Goal: Transaction & Acquisition: Purchase product/service

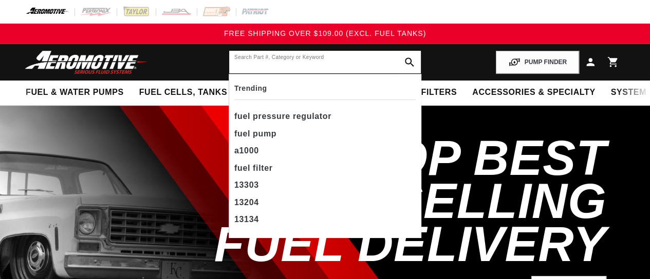
click at [298, 62] on input "text" at bounding box center [325, 62] width 192 height 23
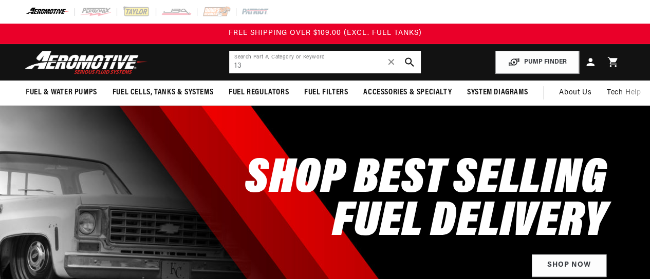
type input "13"
drag, startPoint x: 254, startPoint y: 66, endPoint x: 108, endPoint y: 66, distance: 145.9
click at [83, 56] on header "Fuel & Water Pumps Back In-Tank In-Line Fuel Pumps" at bounding box center [325, 62] width 650 height 36
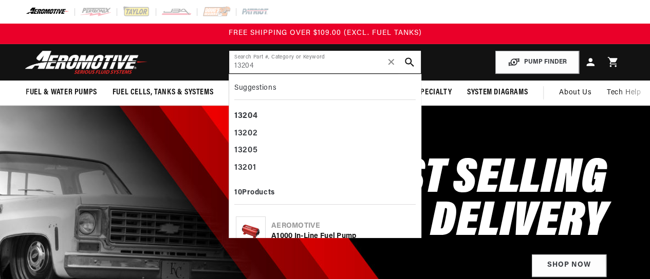
type input "13204"
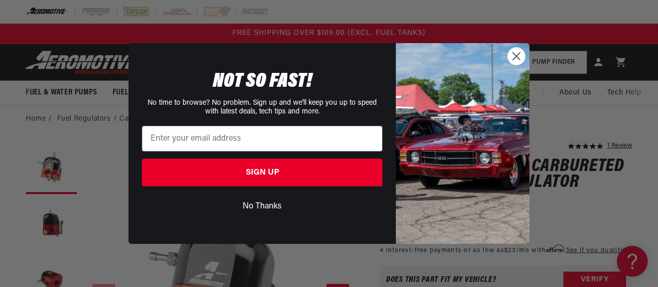
click at [520, 53] on circle "Close dialog" at bounding box center [516, 56] width 17 height 17
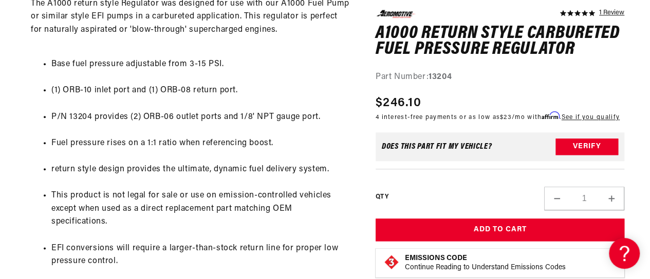
scroll to position [617, 0]
